Goal: Use online tool/utility: Use online tool/utility

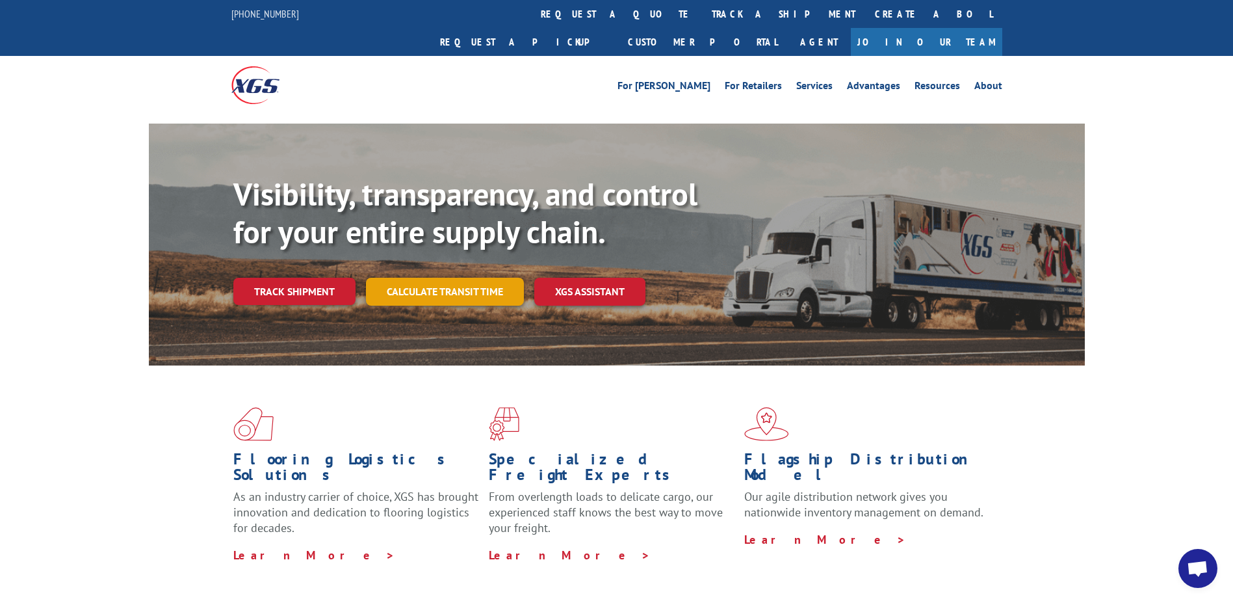
click at [465, 278] on link "Calculate transit time" at bounding box center [445, 292] width 158 height 28
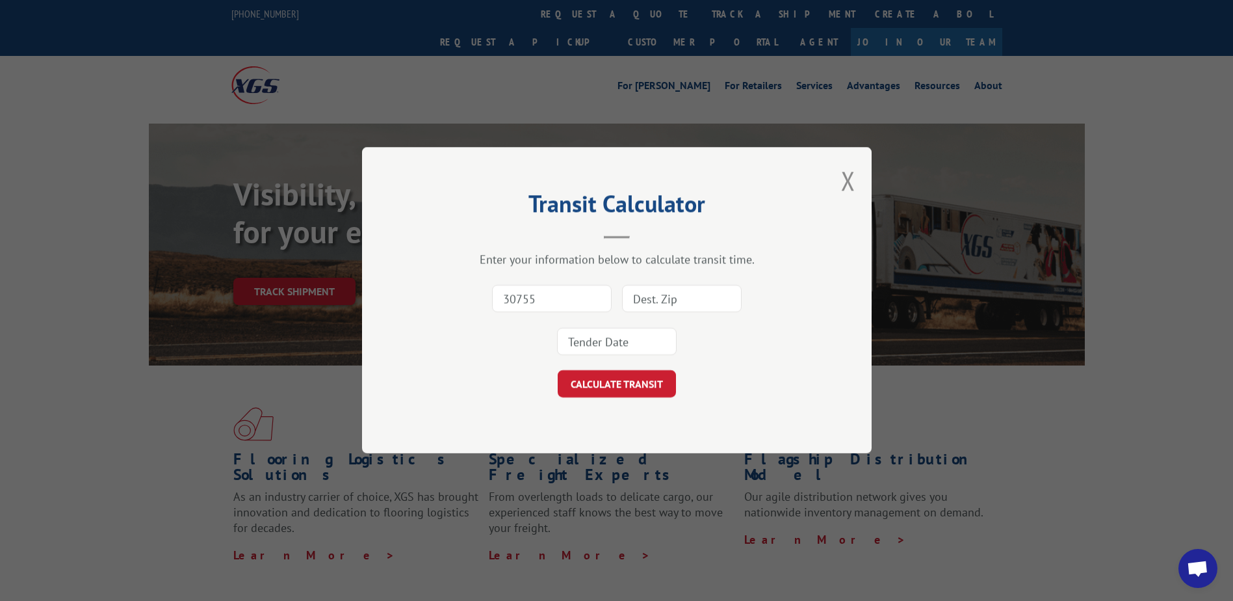
type input "30755"
click at [660, 301] on input at bounding box center [682, 298] width 120 height 27
type input "94901"
click at [601, 349] on input at bounding box center [617, 341] width 120 height 27
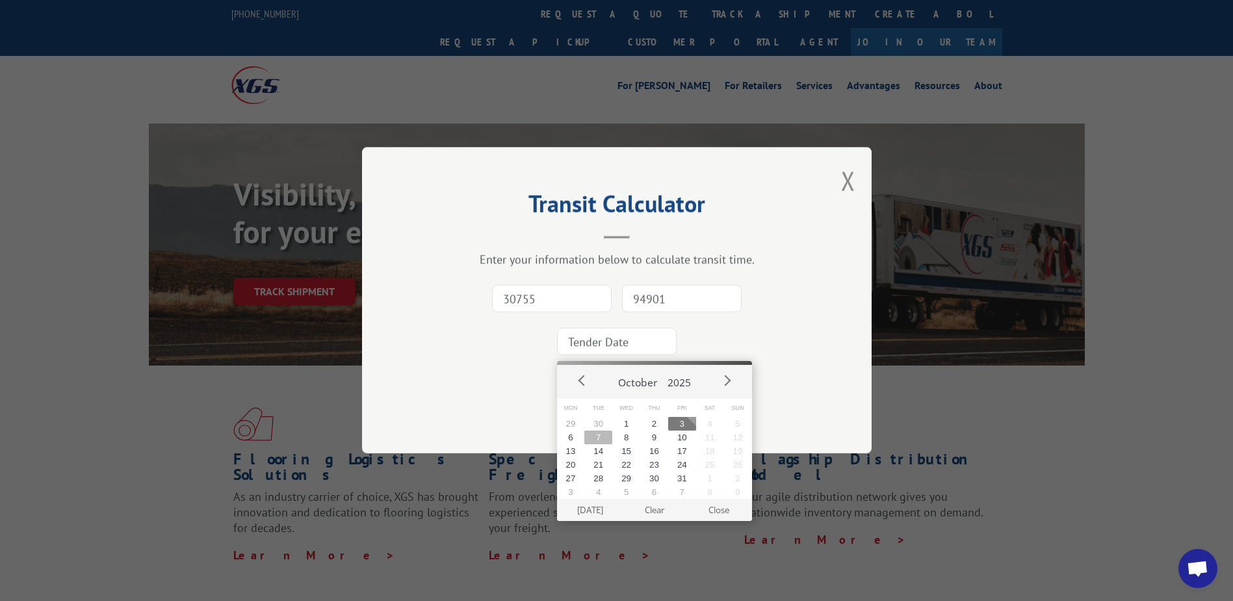
click at [597, 437] on button "7" at bounding box center [598, 437] width 28 height 14
type input "[DATE]"
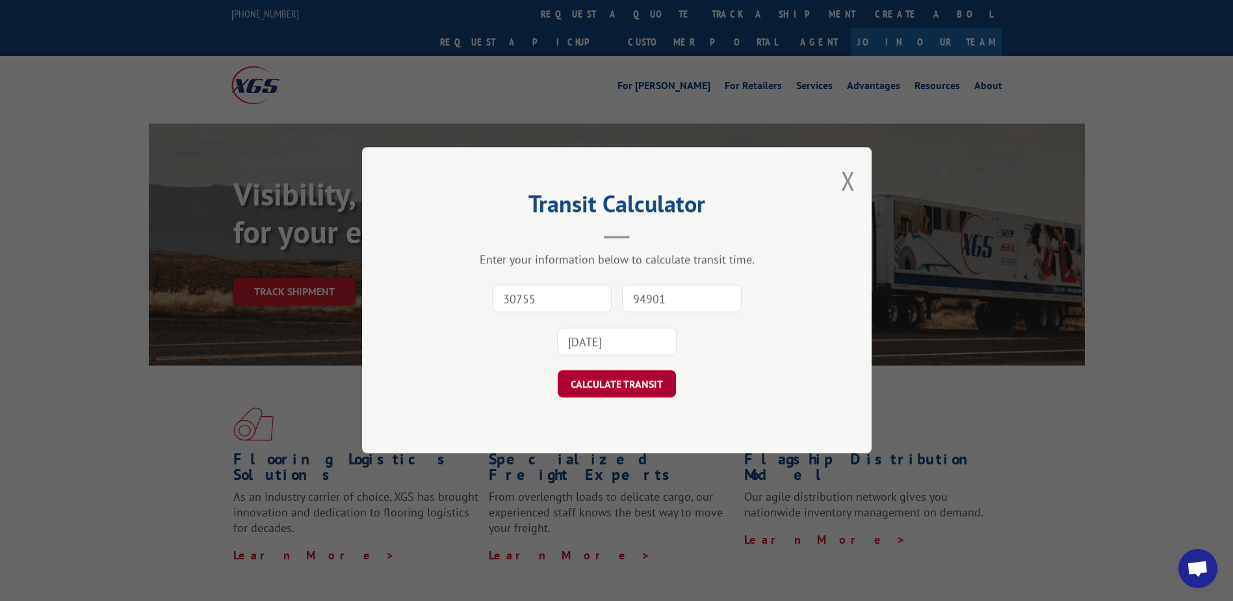
click at [640, 382] on button "CALCULATE TRANSIT" at bounding box center [617, 384] width 118 height 27
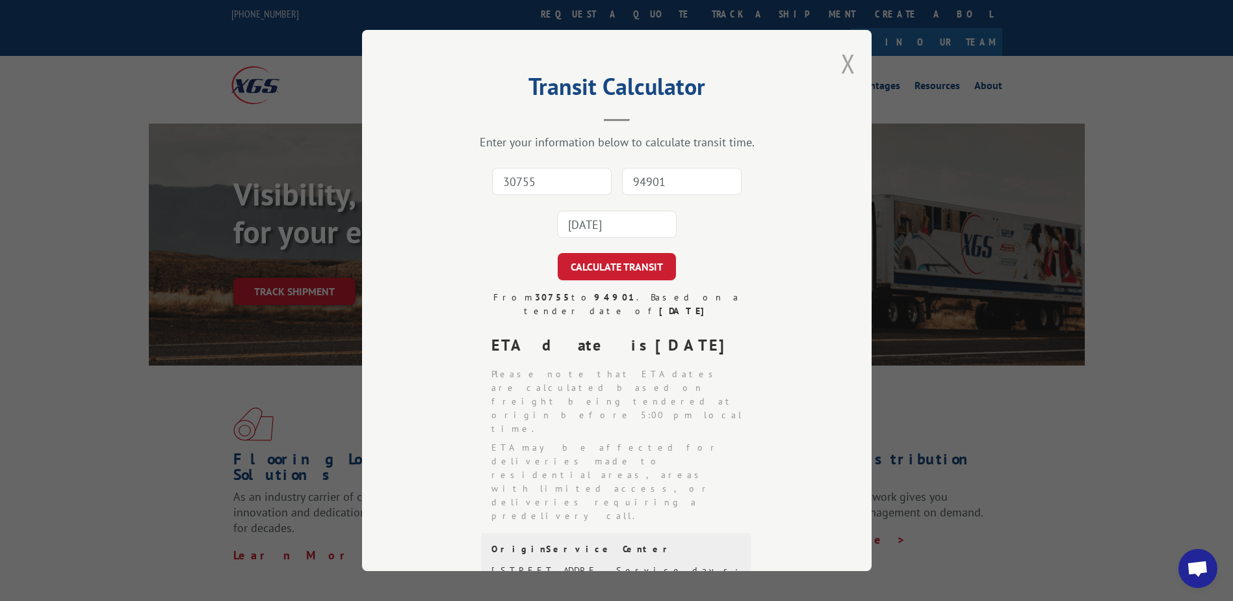
click at [841, 64] on button "Close modal" at bounding box center [848, 63] width 14 height 34
